Goal: Task Accomplishment & Management: Use online tool/utility

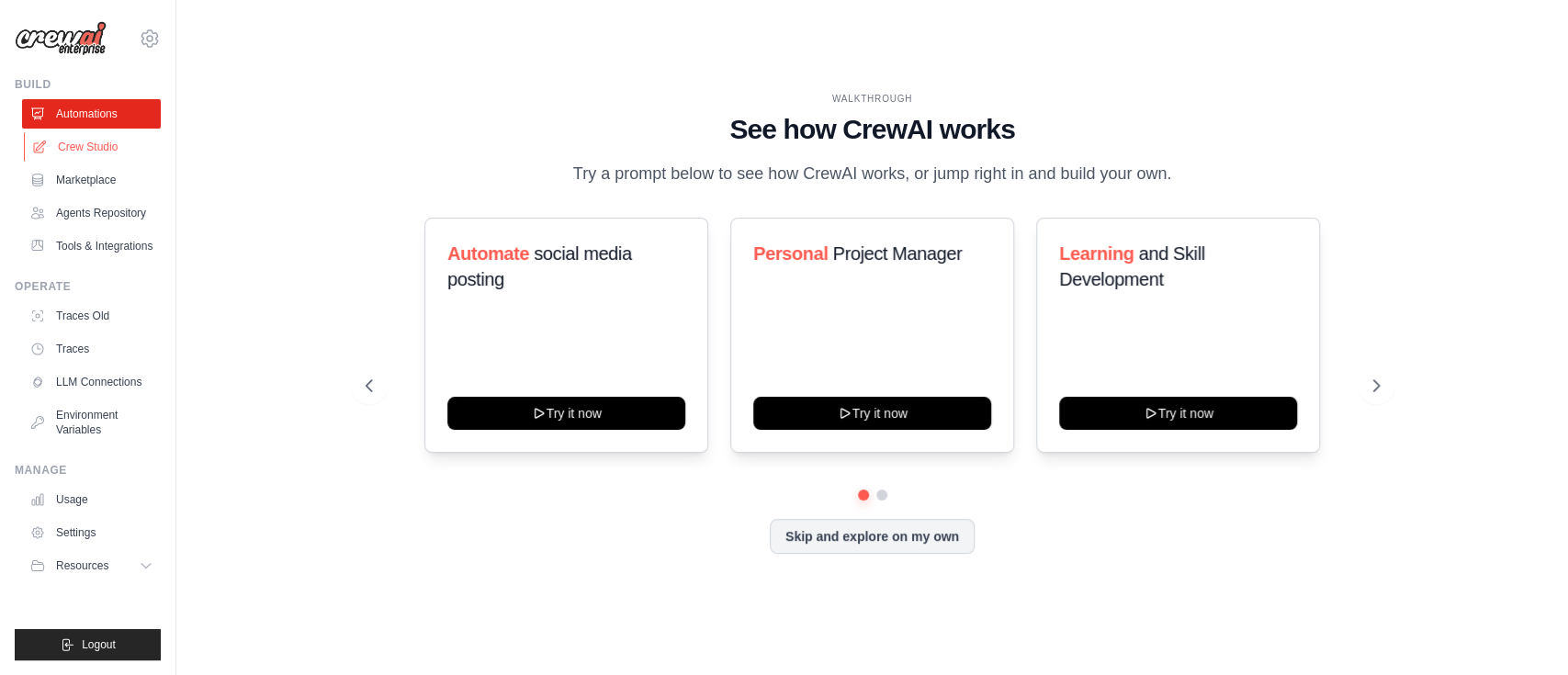
click at [88, 152] on link "Crew Studio" at bounding box center [93, 147] width 138 height 29
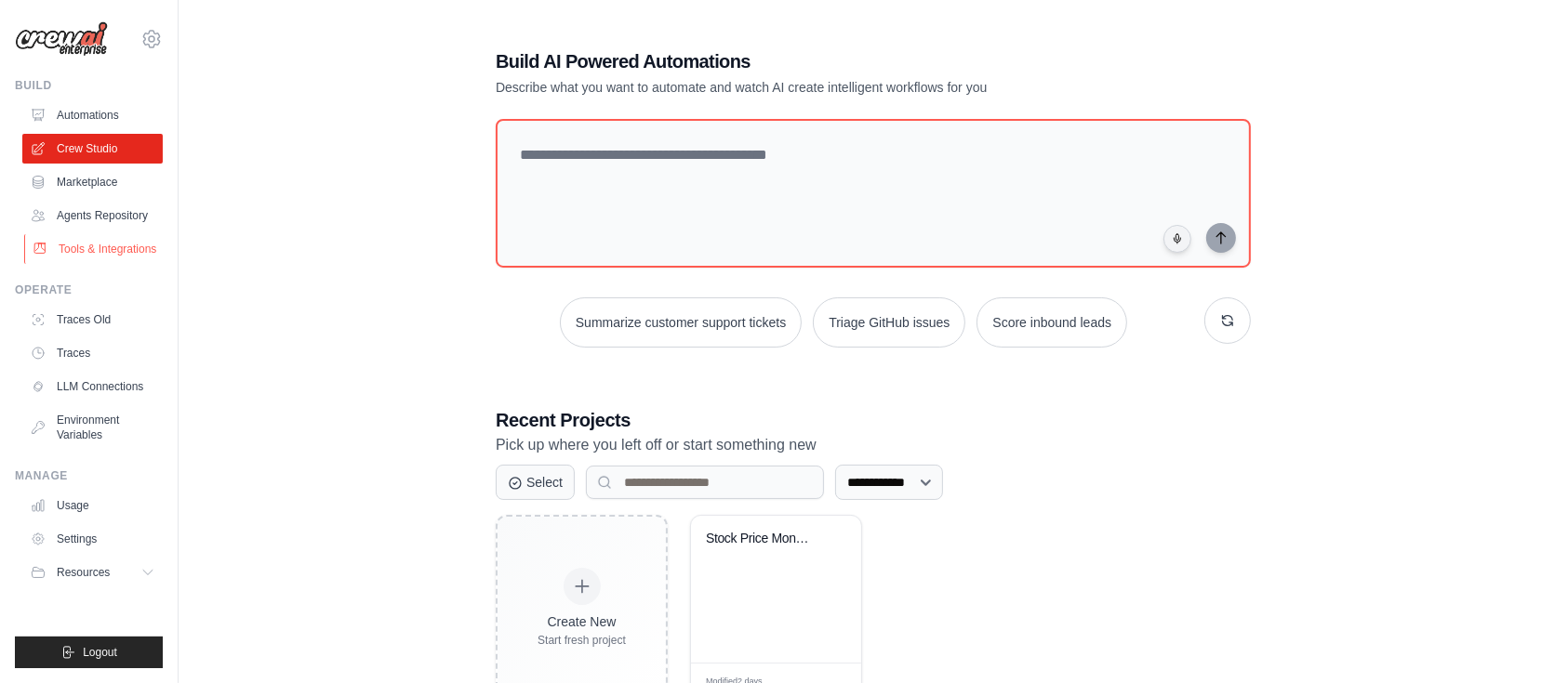
click at [86, 254] on link "Tools & Integrations" at bounding box center [94, 249] width 140 height 29
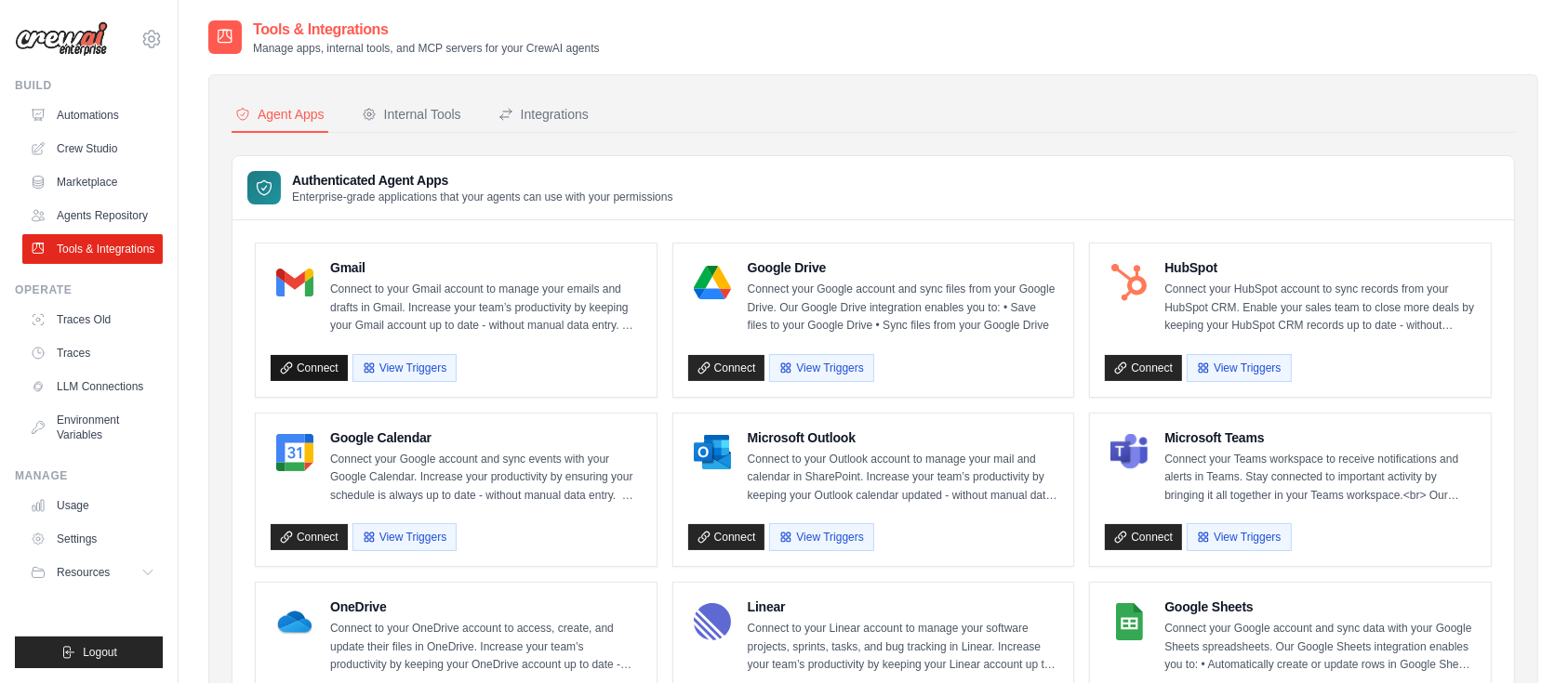
click at [319, 368] on link "Connect" at bounding box center [309, 368] width 77 height 26
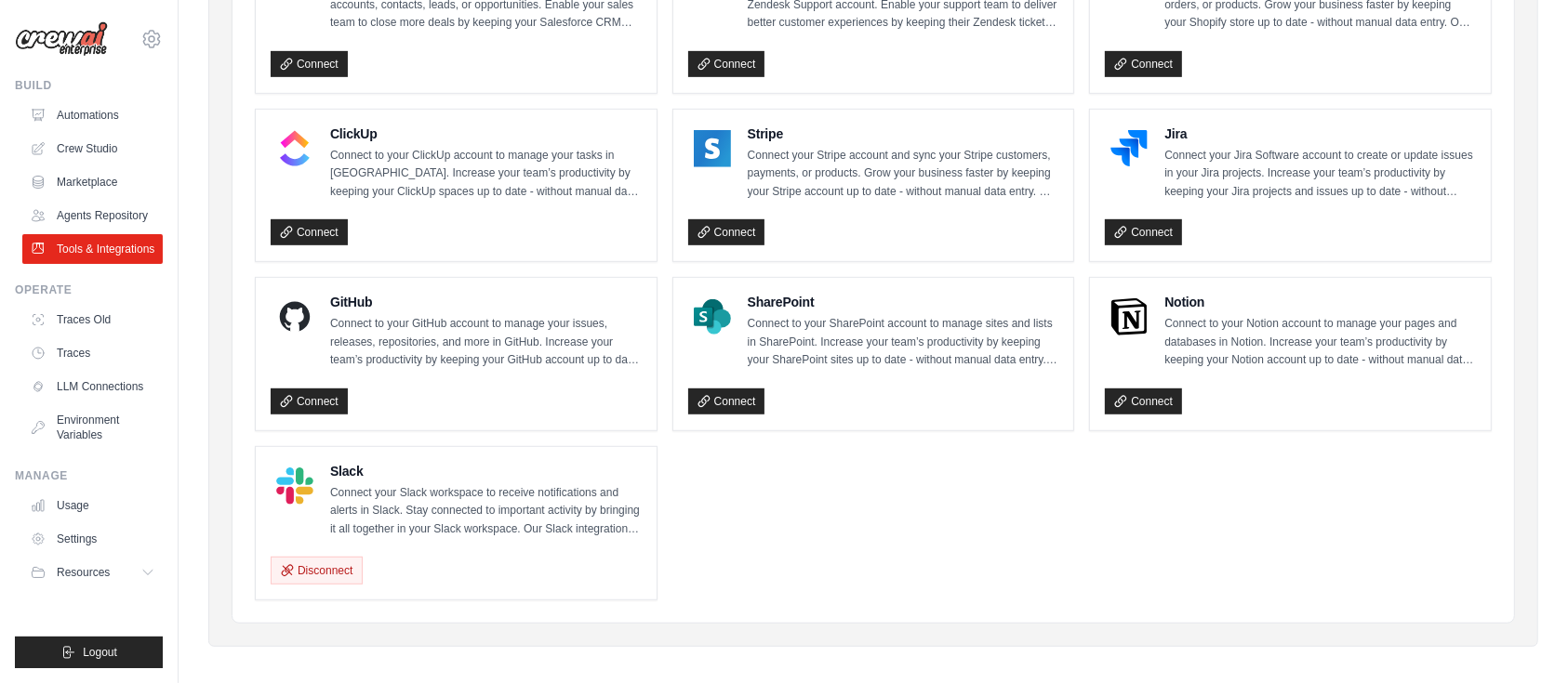
scroll to position [987, 0]
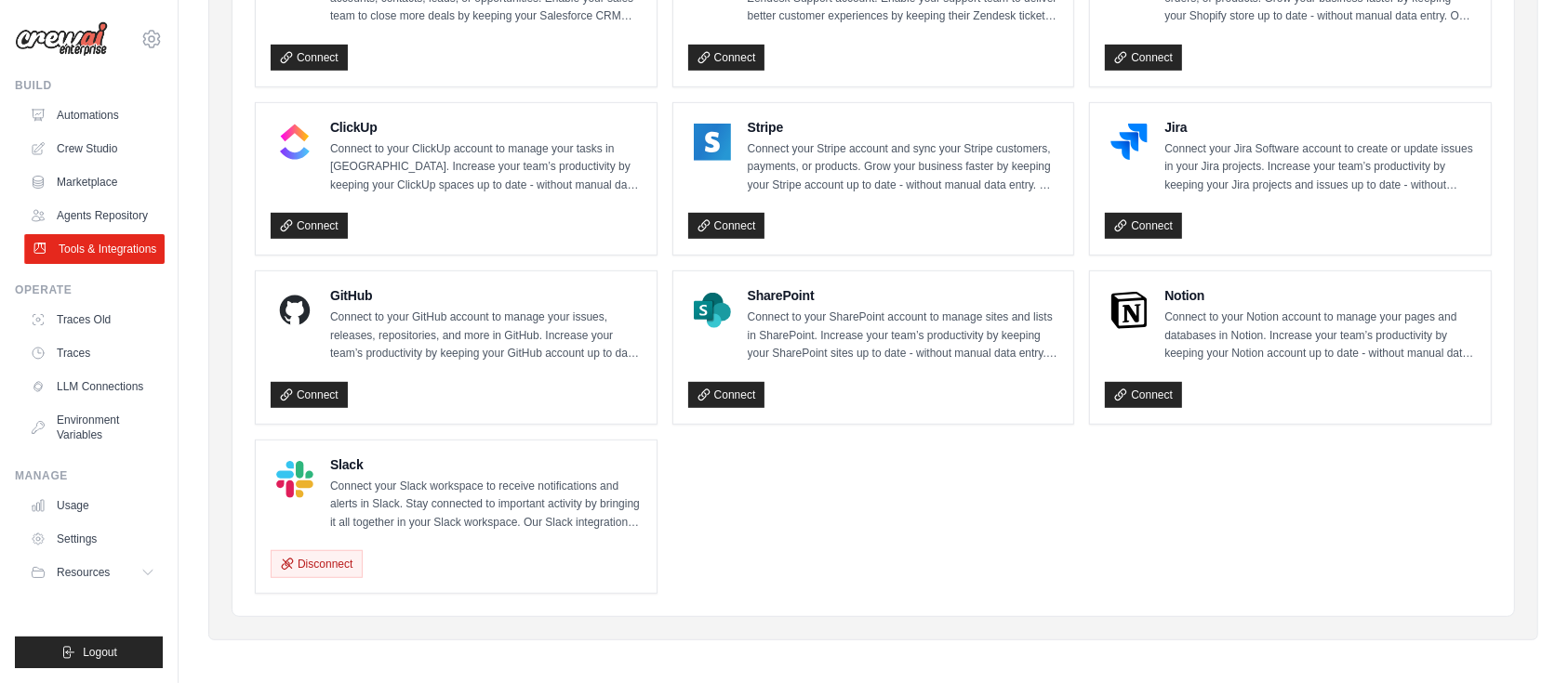
click at [101, 250] on link "Tools & Integrations" at bounding box center [94, 249] width 140 height 29
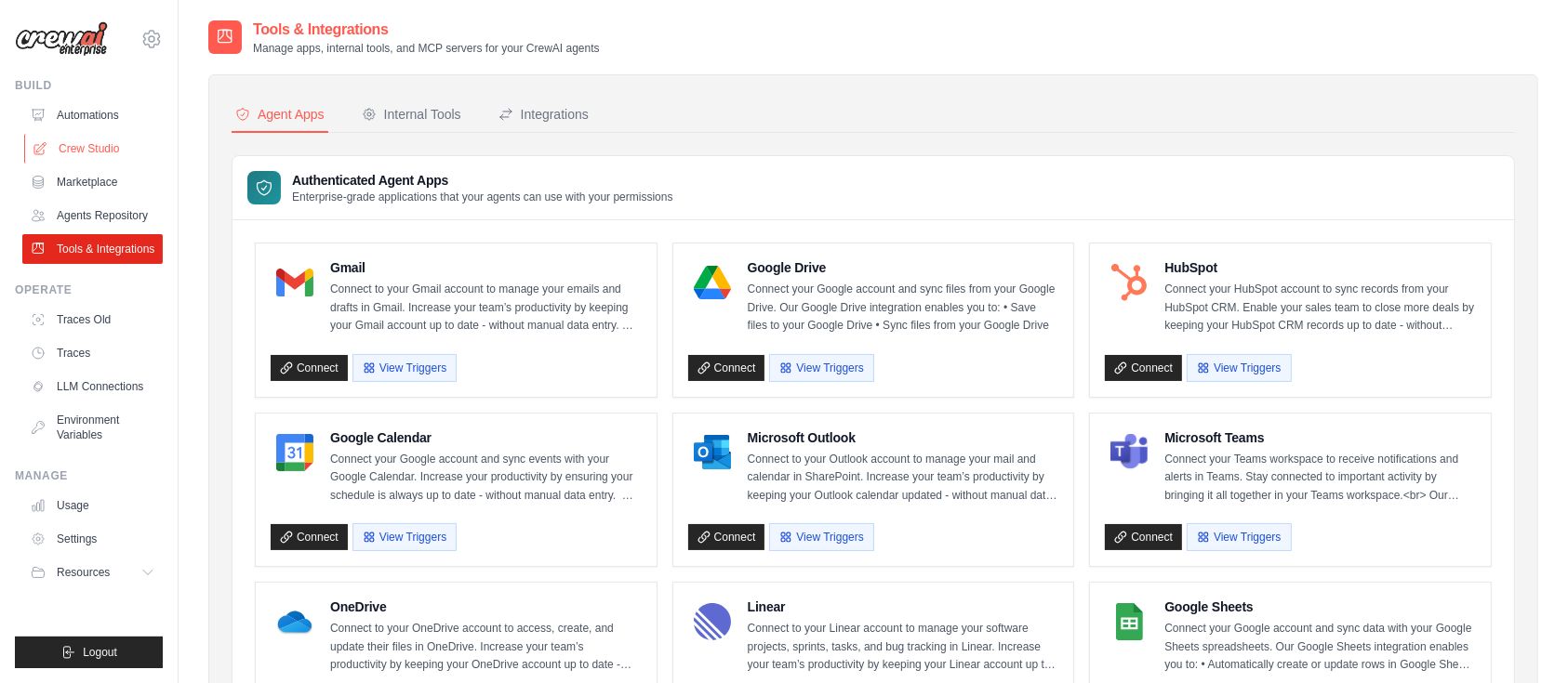
click at [92, 152] on link "Crew Studio" at bounding box center [94, 149] width 140 height 29
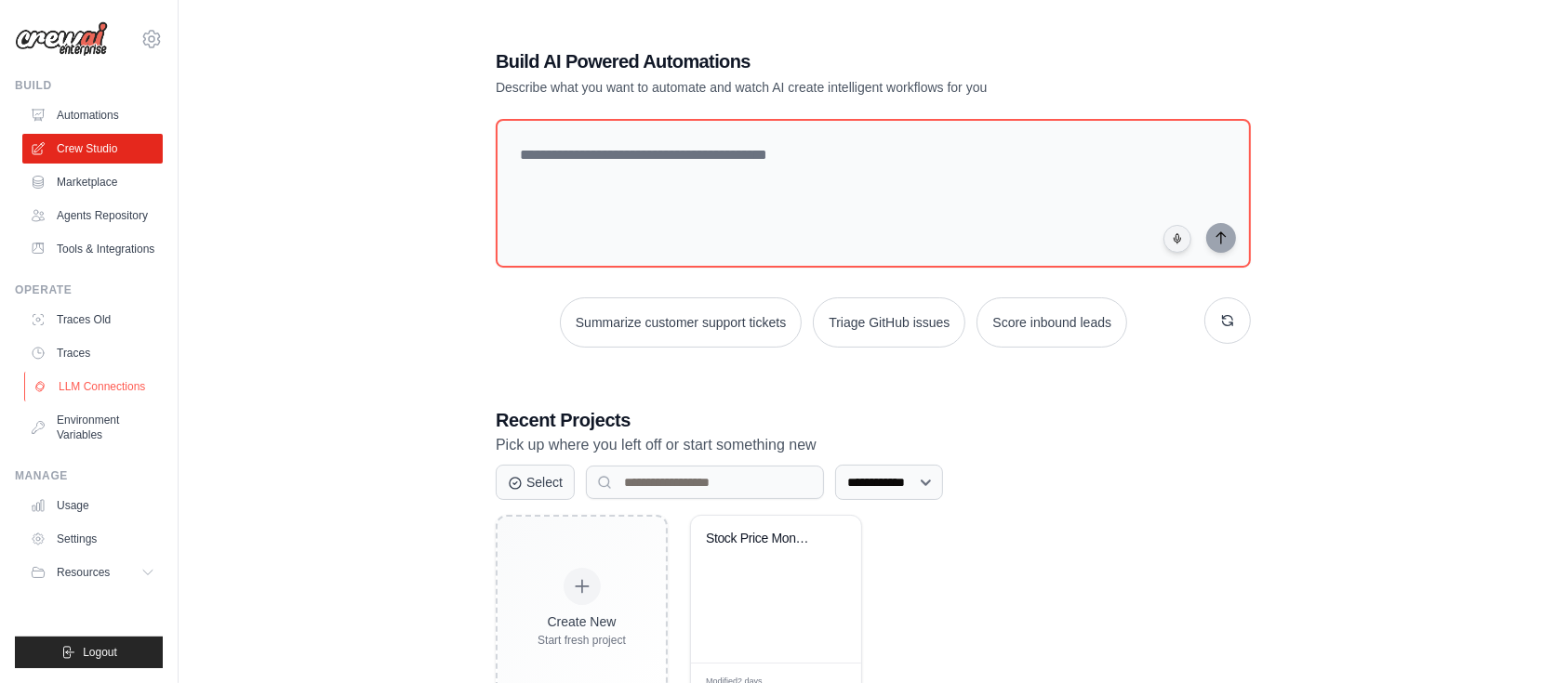
click at [115, 388] on link "LLM Connections" at bounding box center [94, 387] width 140 height 29
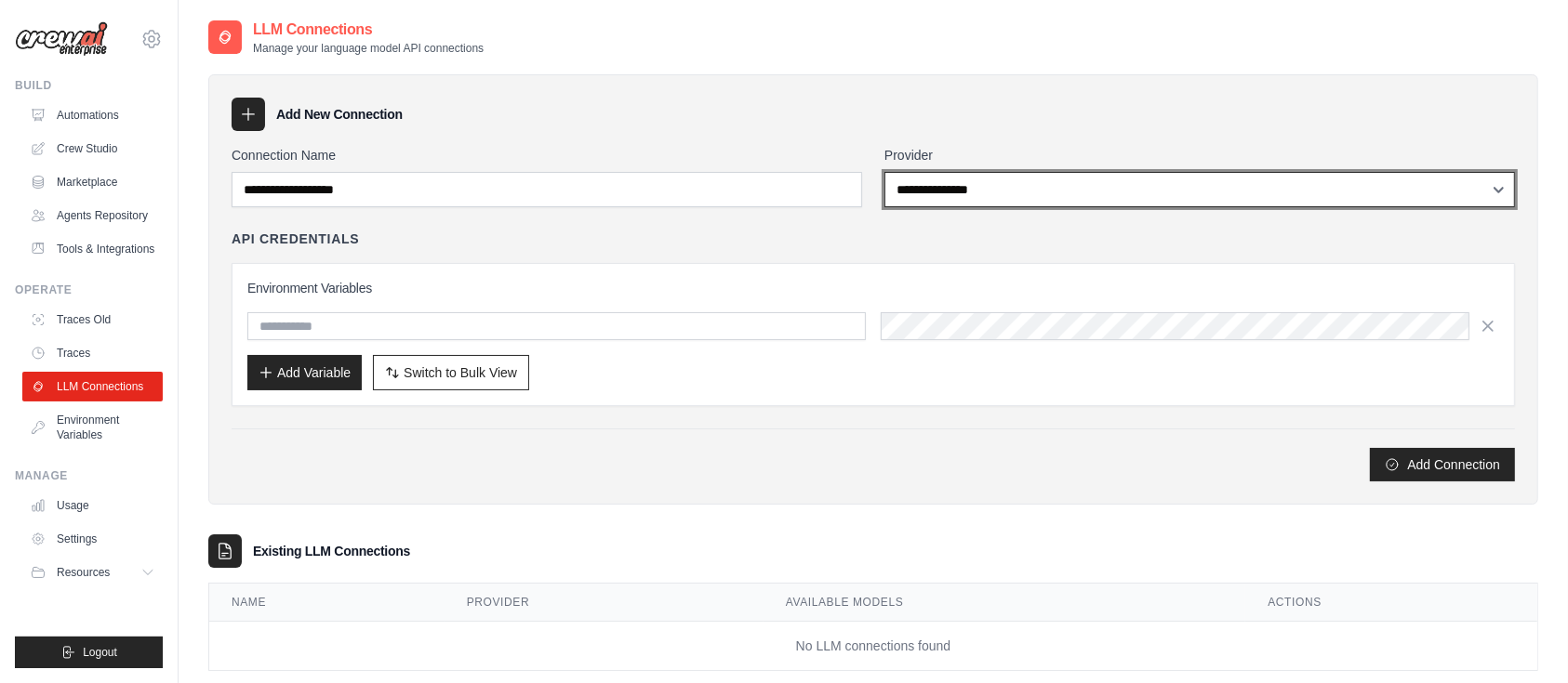
click at [1091, 195] on select "**********" at bounding box center [1200, 190] width 630 height 35
